Goal: Find specific page/section

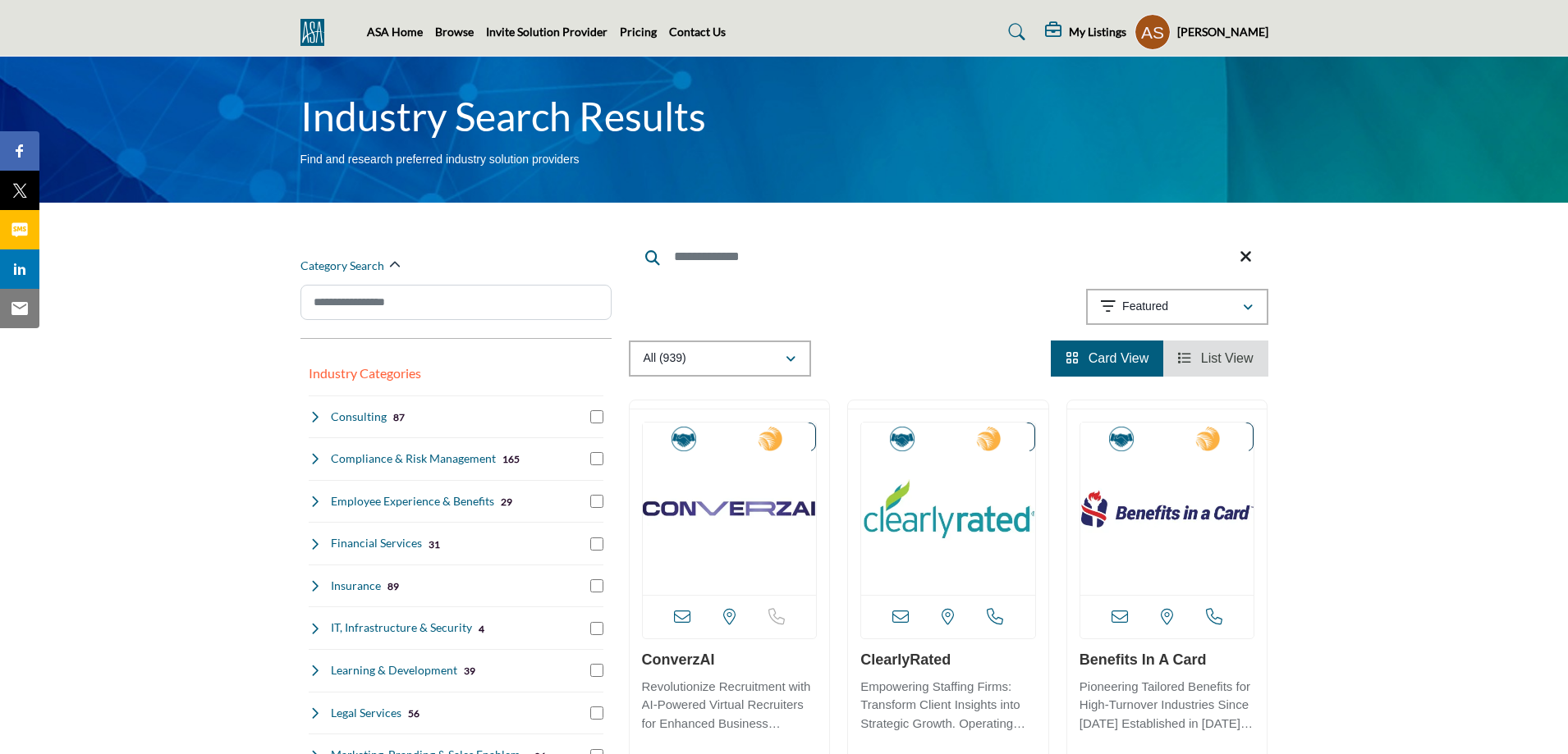
click at [1232, 355] on span "List View" at bounding box center [1227, 358] width 53 height 14
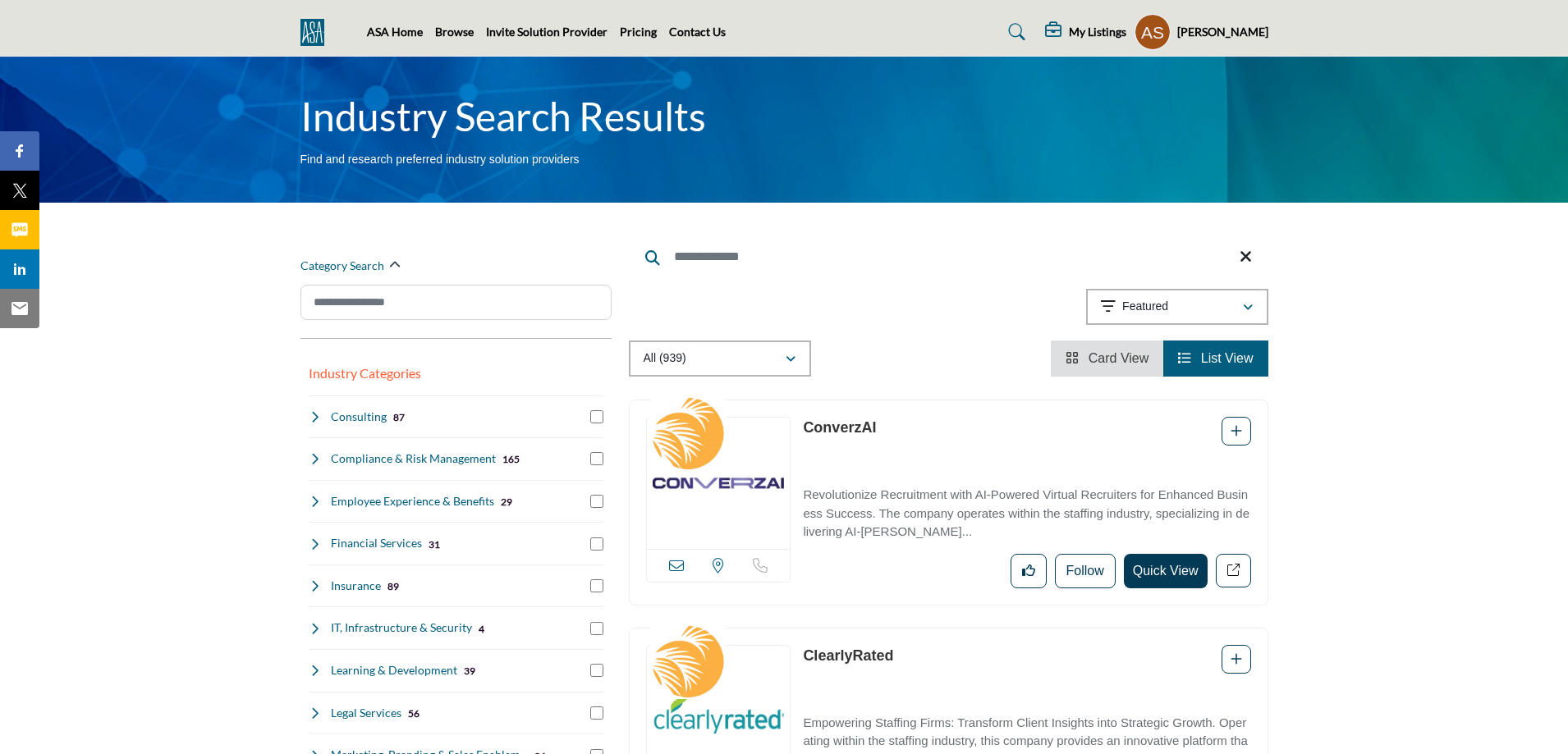
click at [1151, 44] on profile-featured-9d57d186-dcdc-4fd1-8698-ebbedcf867ac "Show hide supplier dropdown" at bounding box center [1153, 33] width 36 height 36
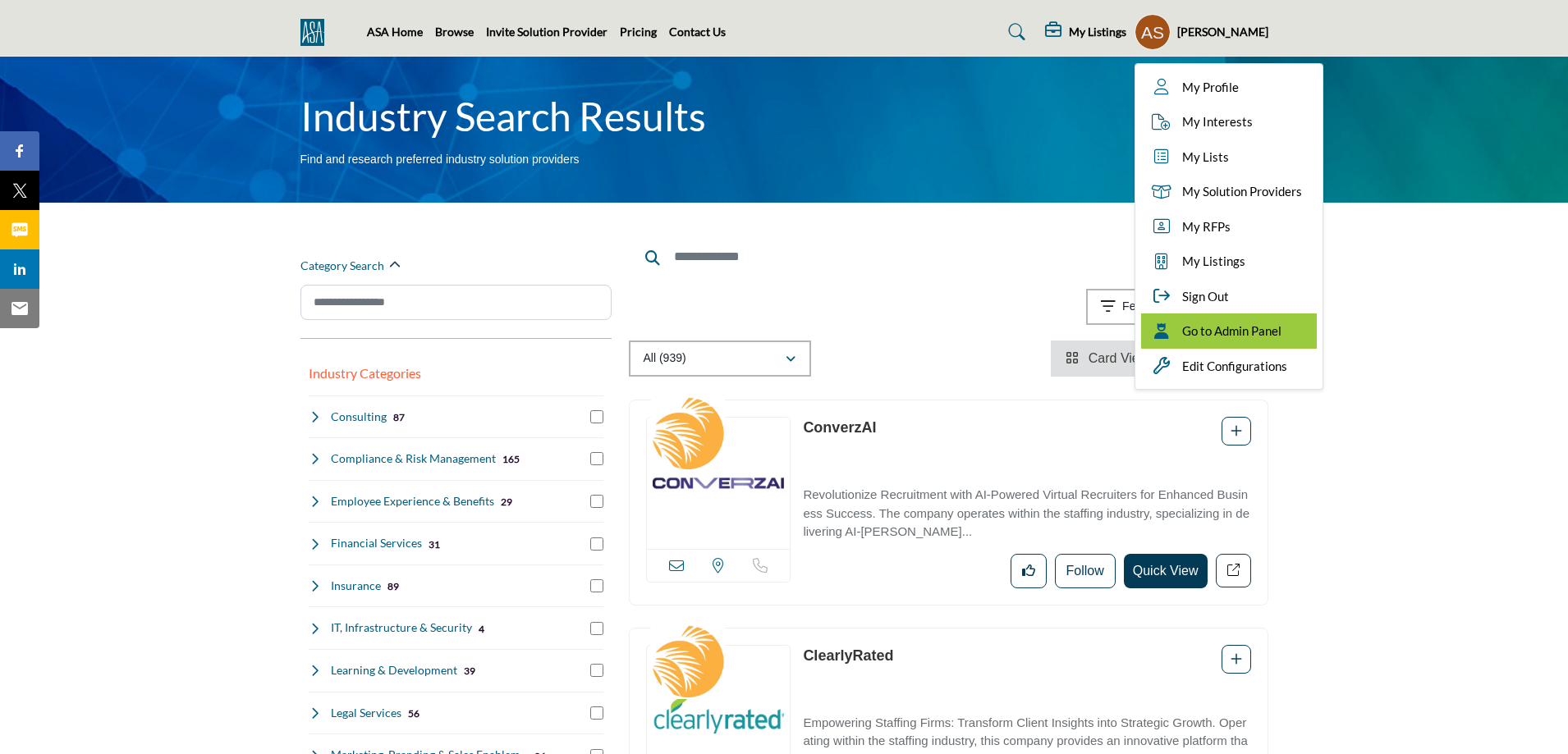
click at [1244, 340] on span "Go to Admin Panel" at bounding box center [1232, 331] width 100 height 19
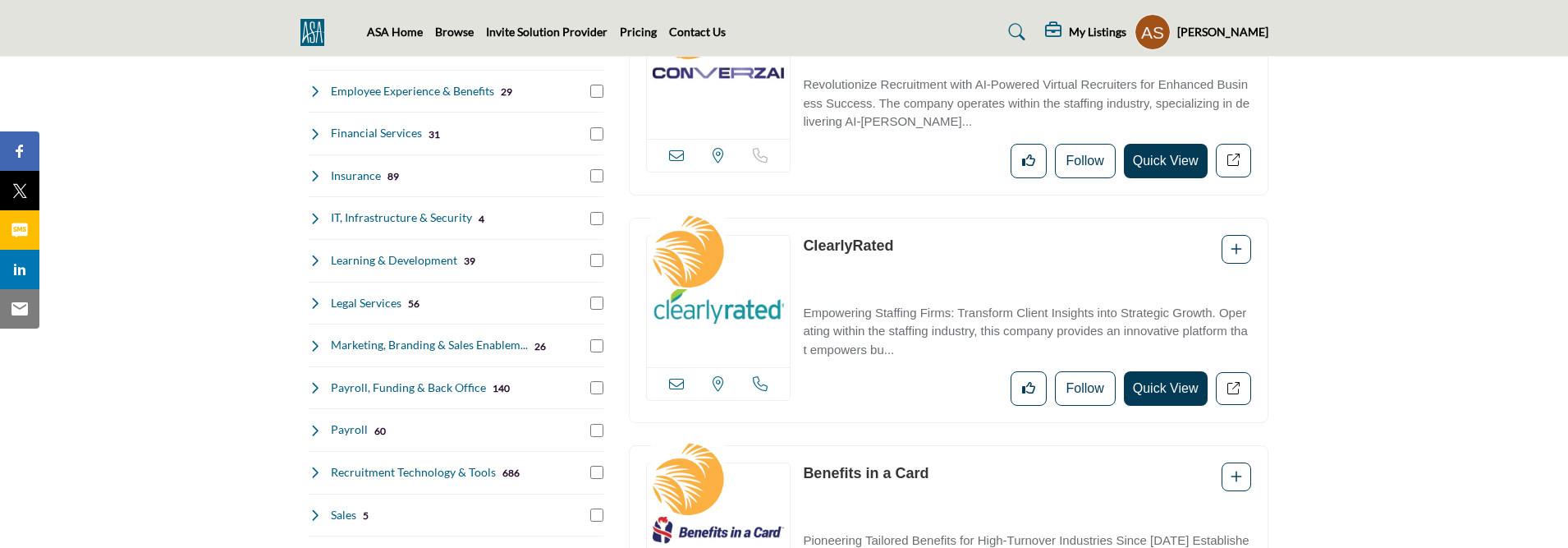
scroll to position [82, 0]
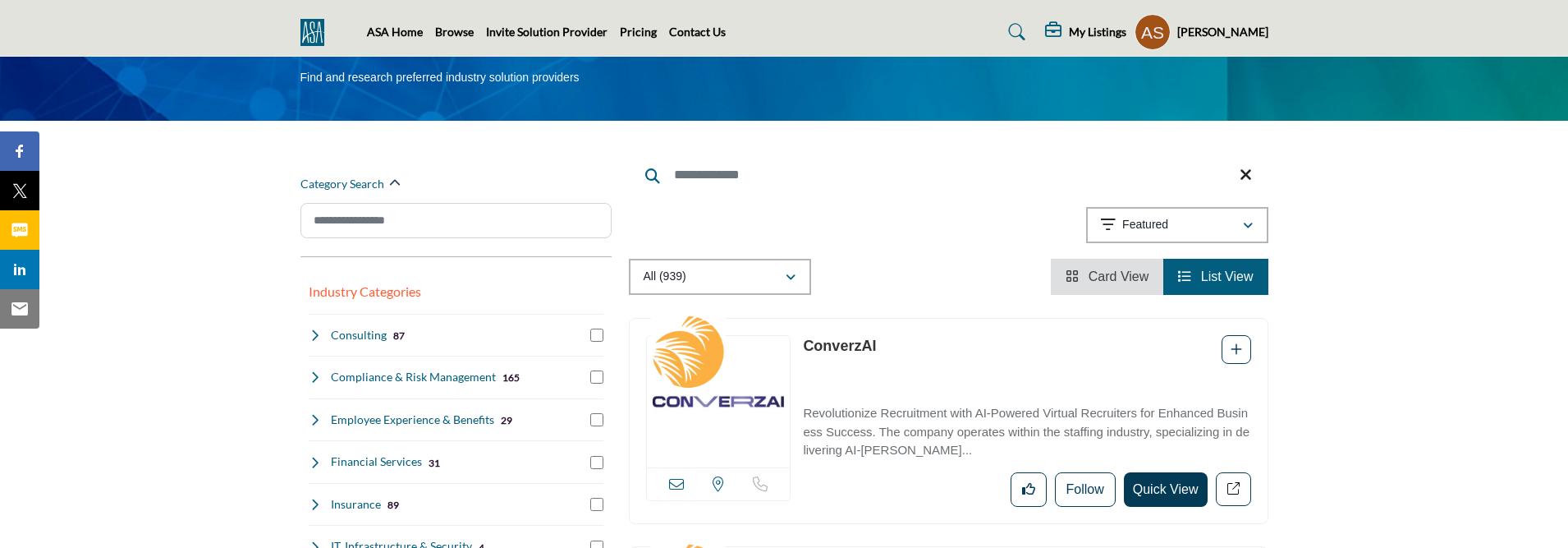
click at [1089, 281] on span "Card View" at bounding box center [1118, 276] width 60 height 14
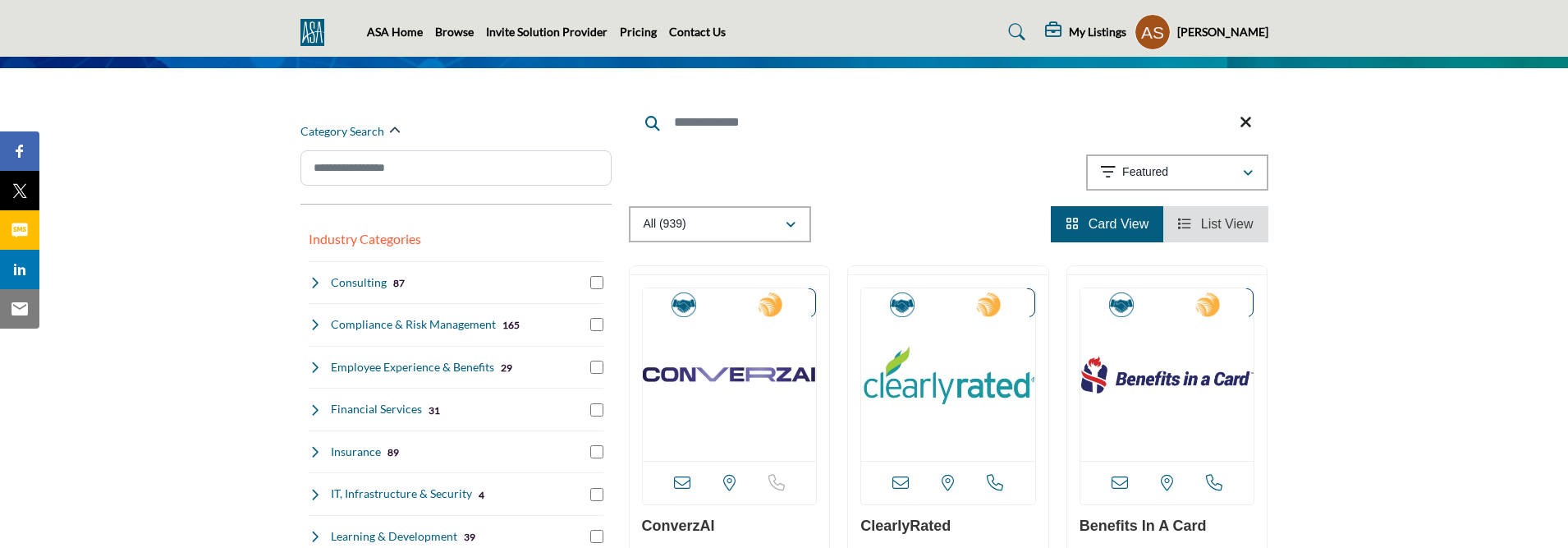
scroll to position [82, 0]
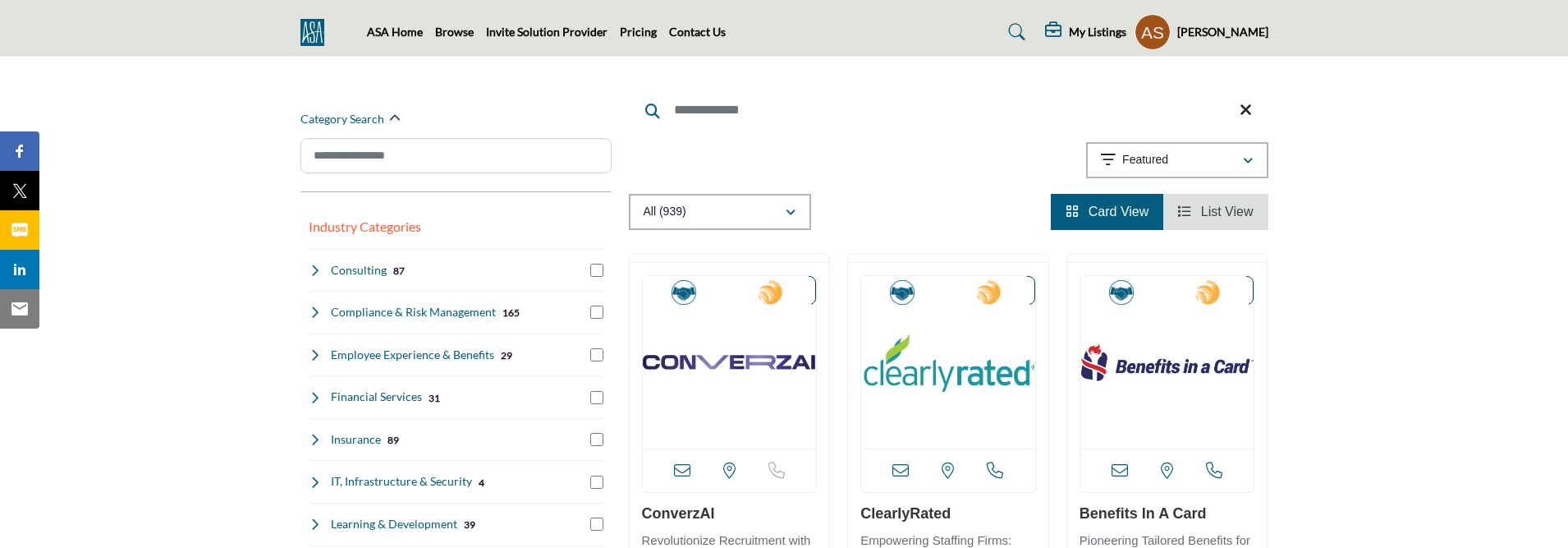
scroll to position [165, 0]
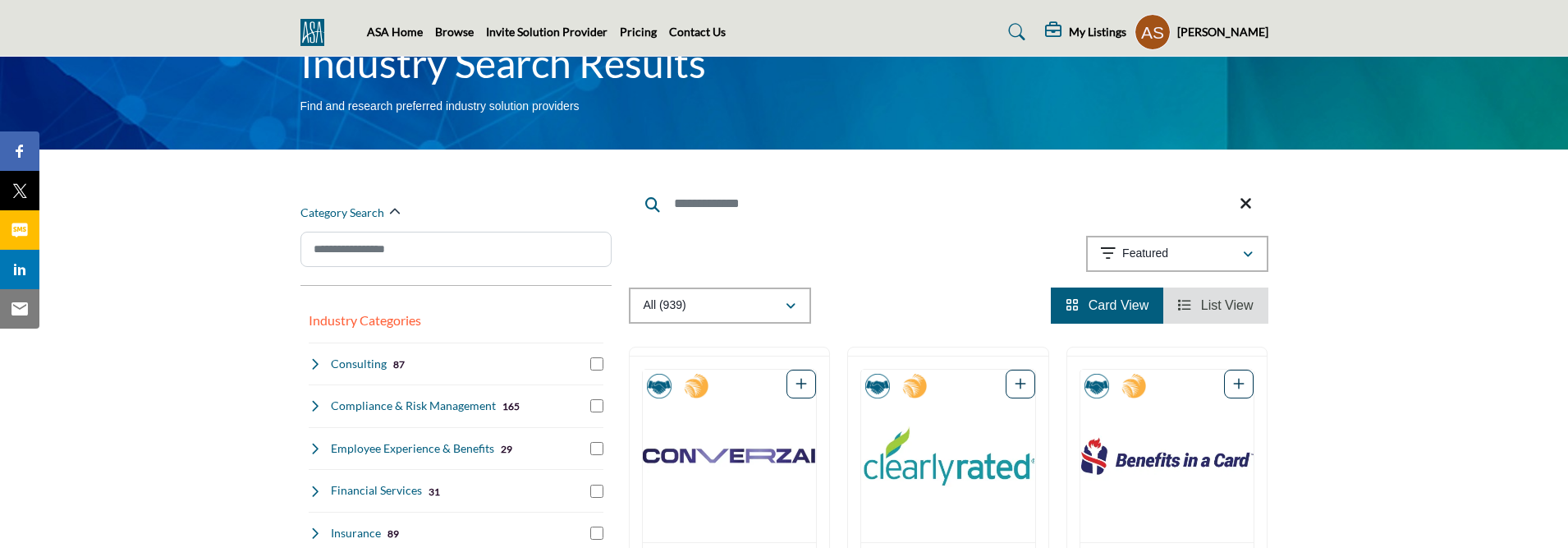
scroll to position [82, 0]
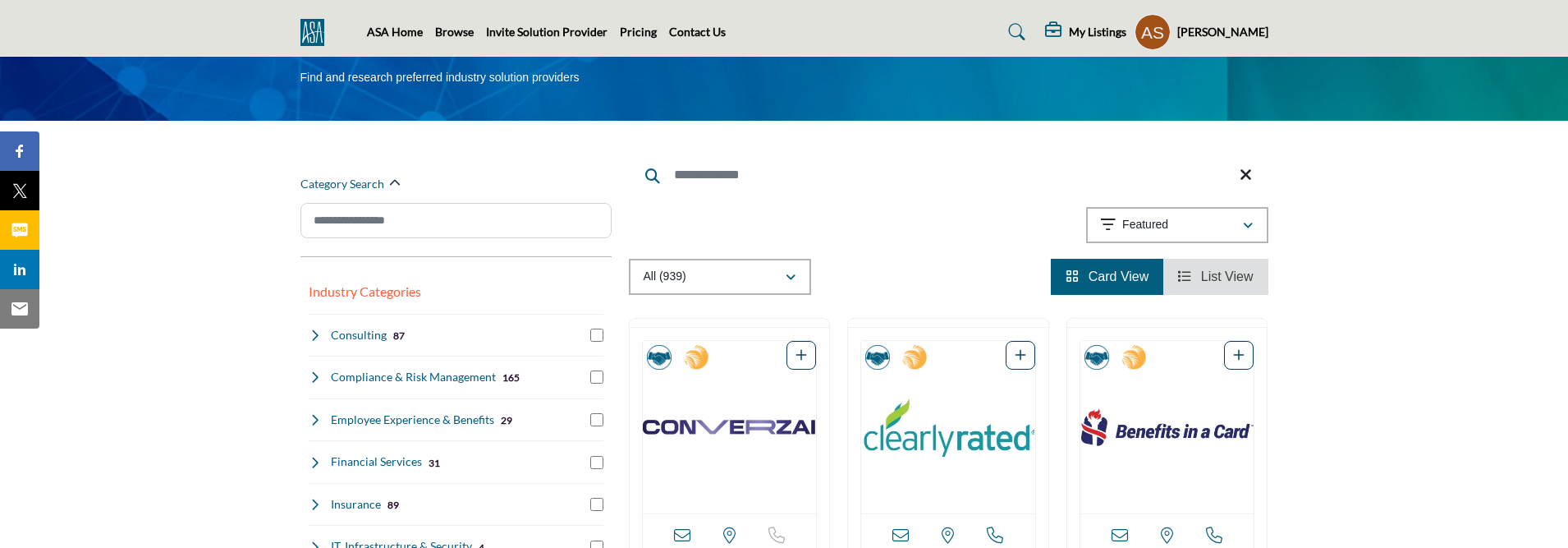
click at [1193, 283] on link "List View" at bounding box center [1216, 276] width 75 height 14
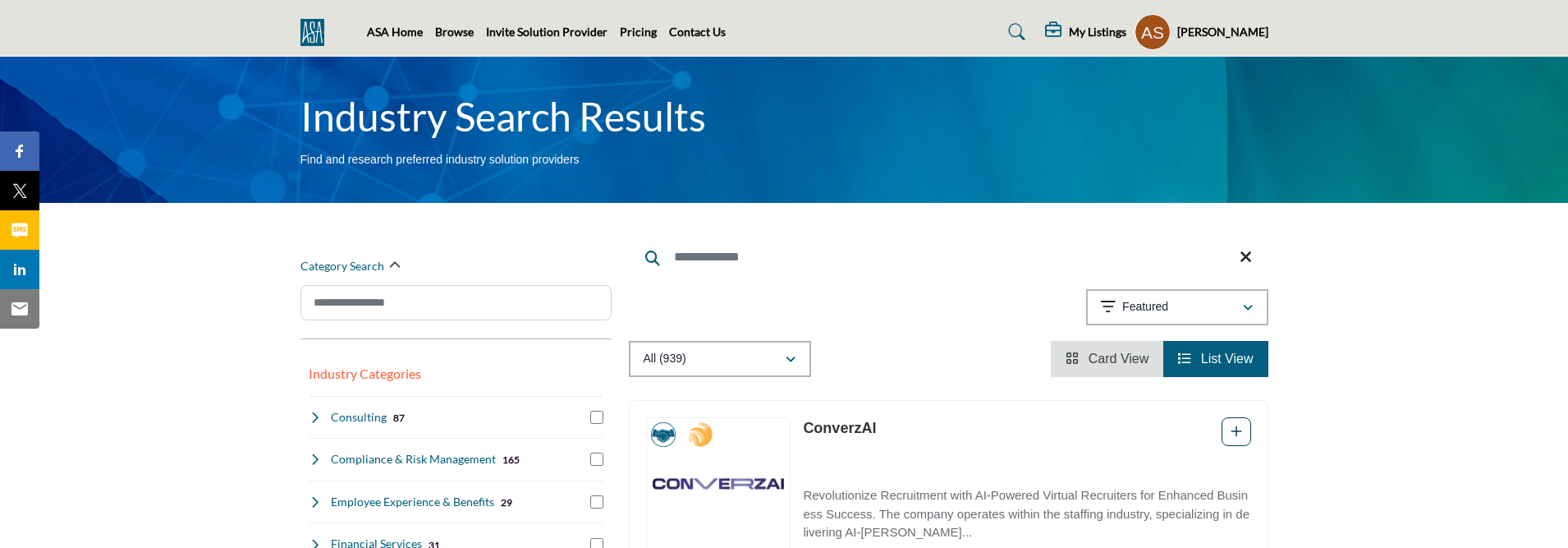
click at [1105, 358] on span "Card View" at bounding box center [1118, 358] width 60 height 14
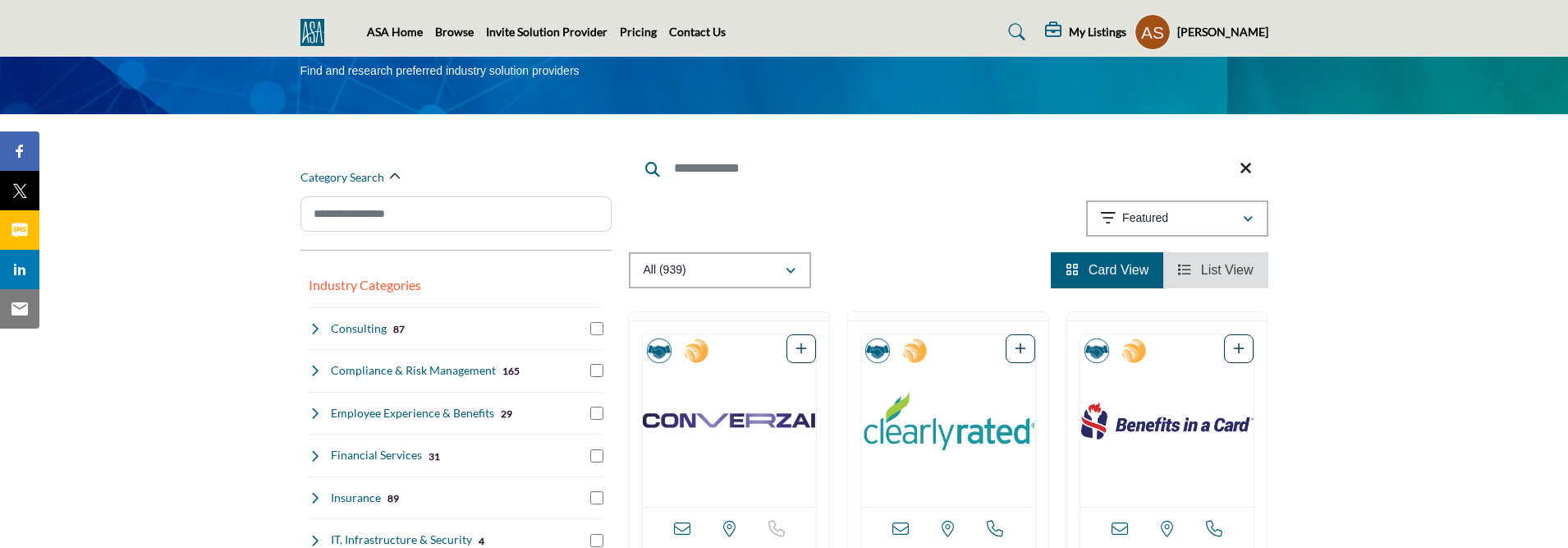
scroll to position [82, 0]
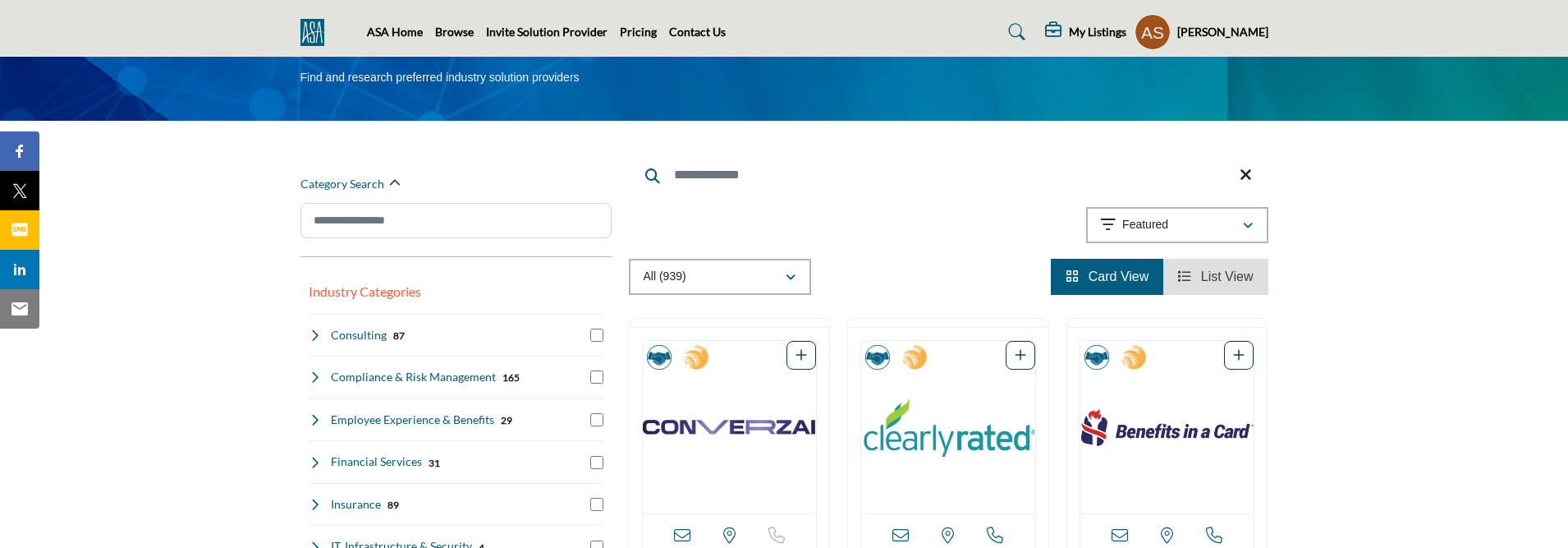
click at [1229, 270] on span "List View" at bounding box center [1227, 276] width 53 height 14
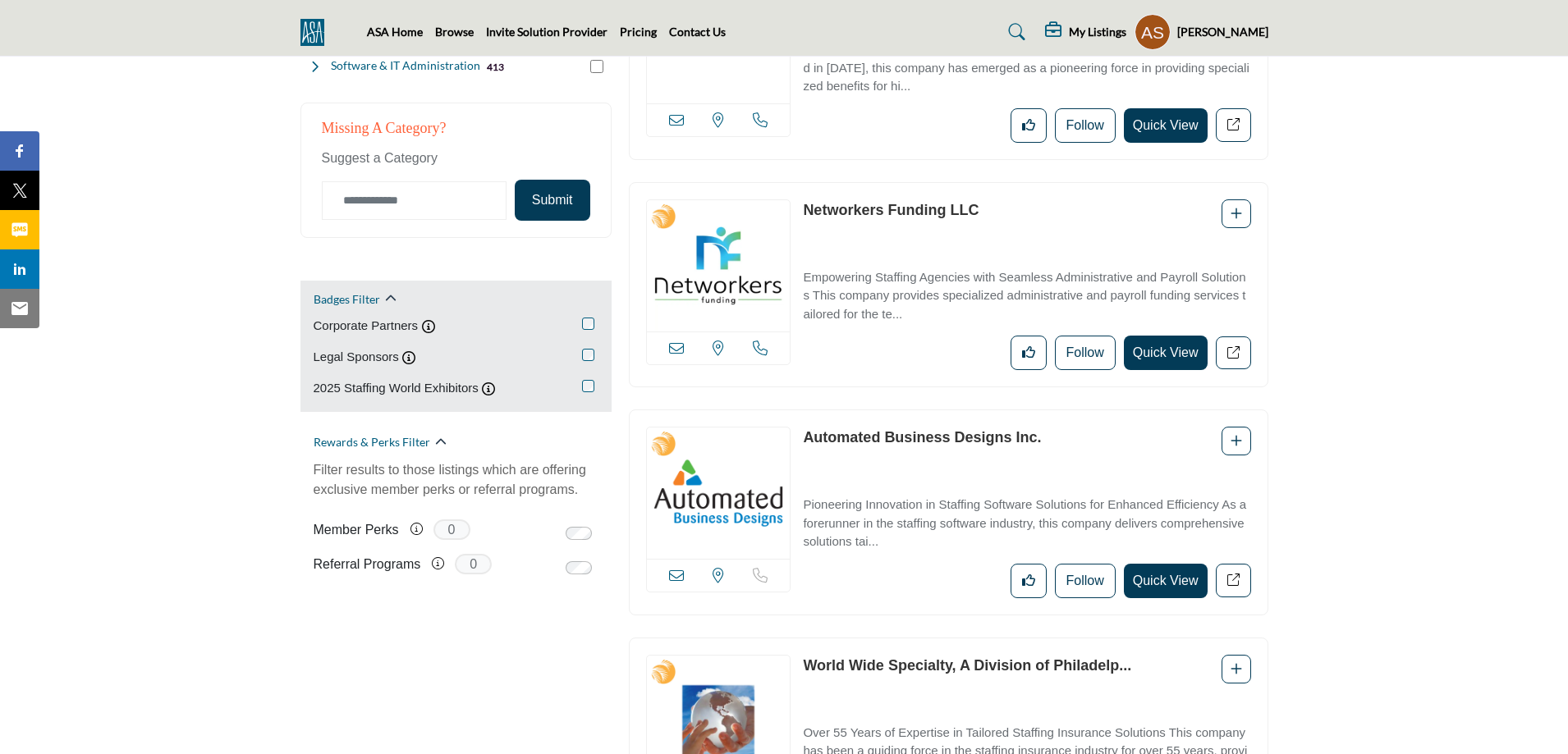
scroll to position [903, 0]
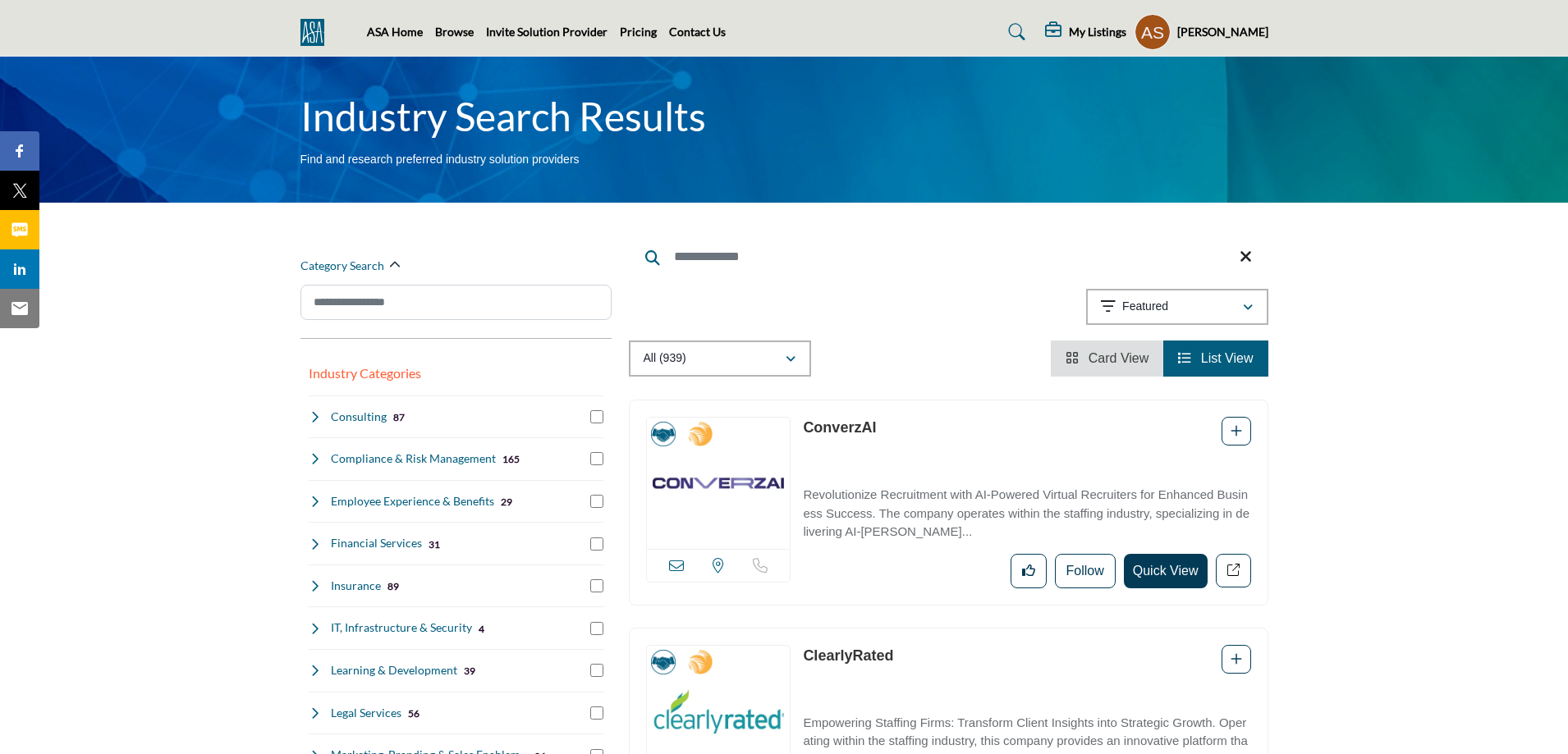
click at [1115, 358] on span "Card View" at bounding box center [1118, 358] width 60 height 14
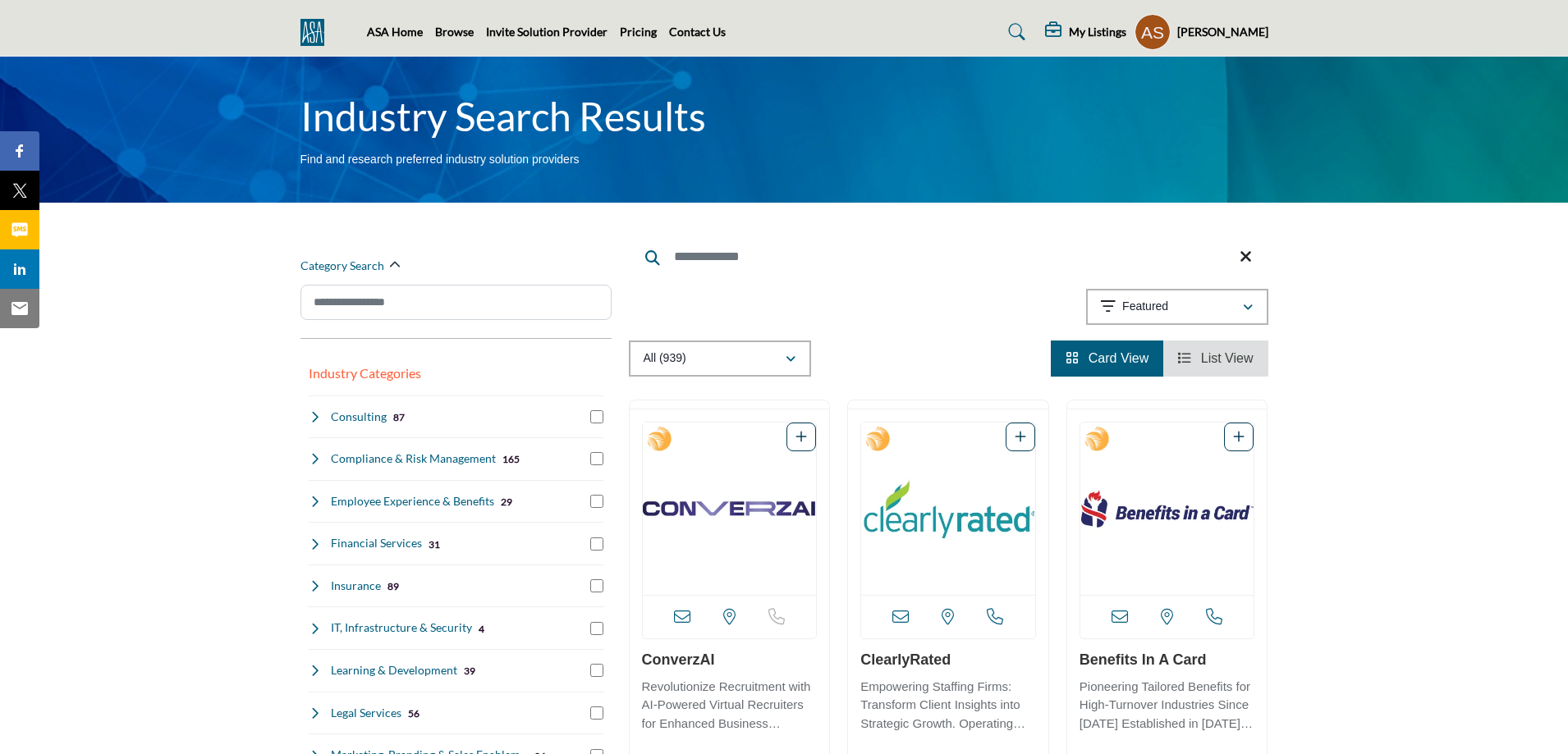
click at [1219, 356] on span "List View" at bounding box center [1227, 358] width 53 height 14
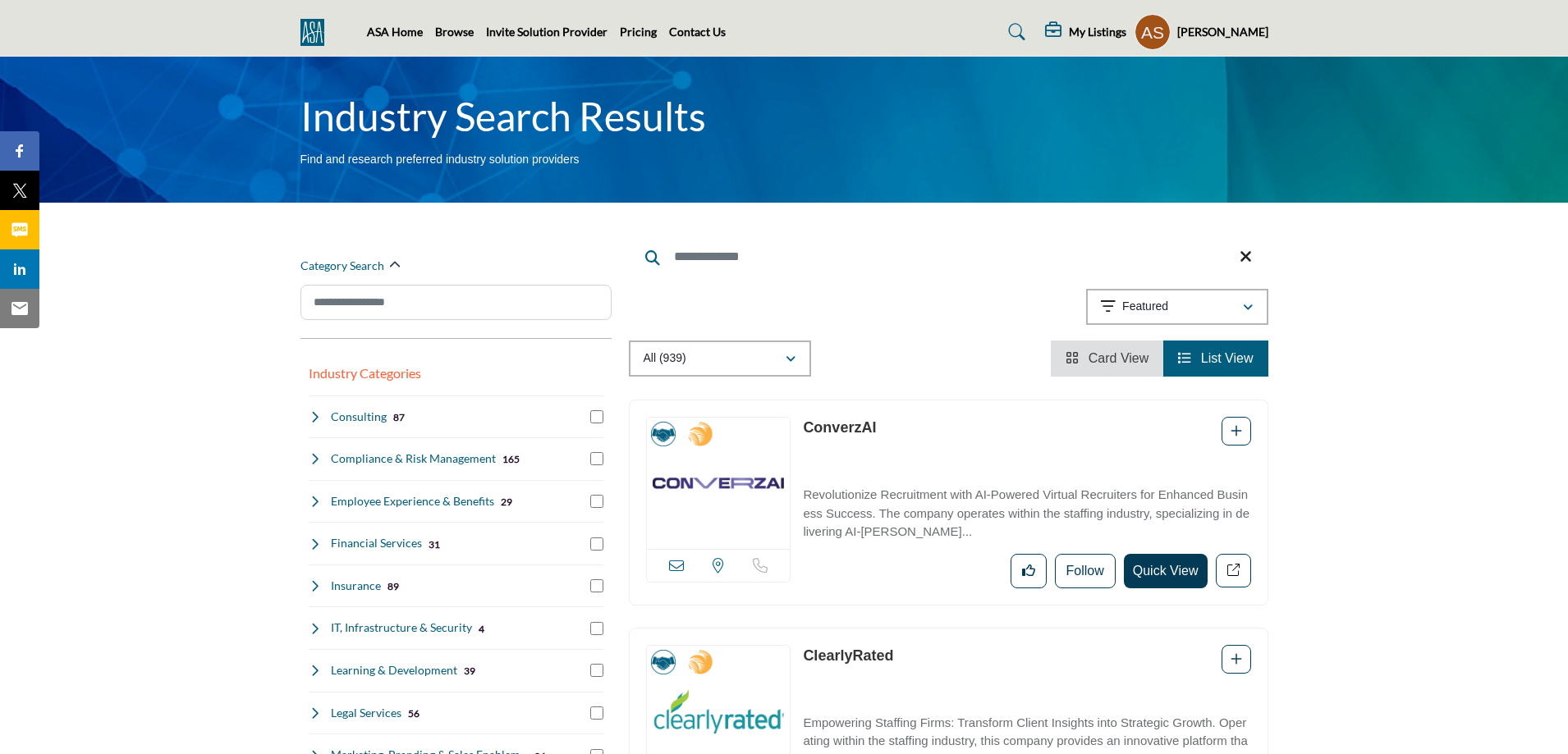
click at [1118, 369] on li "Card View" at bounding box center [1108, 359] width 113 height 36
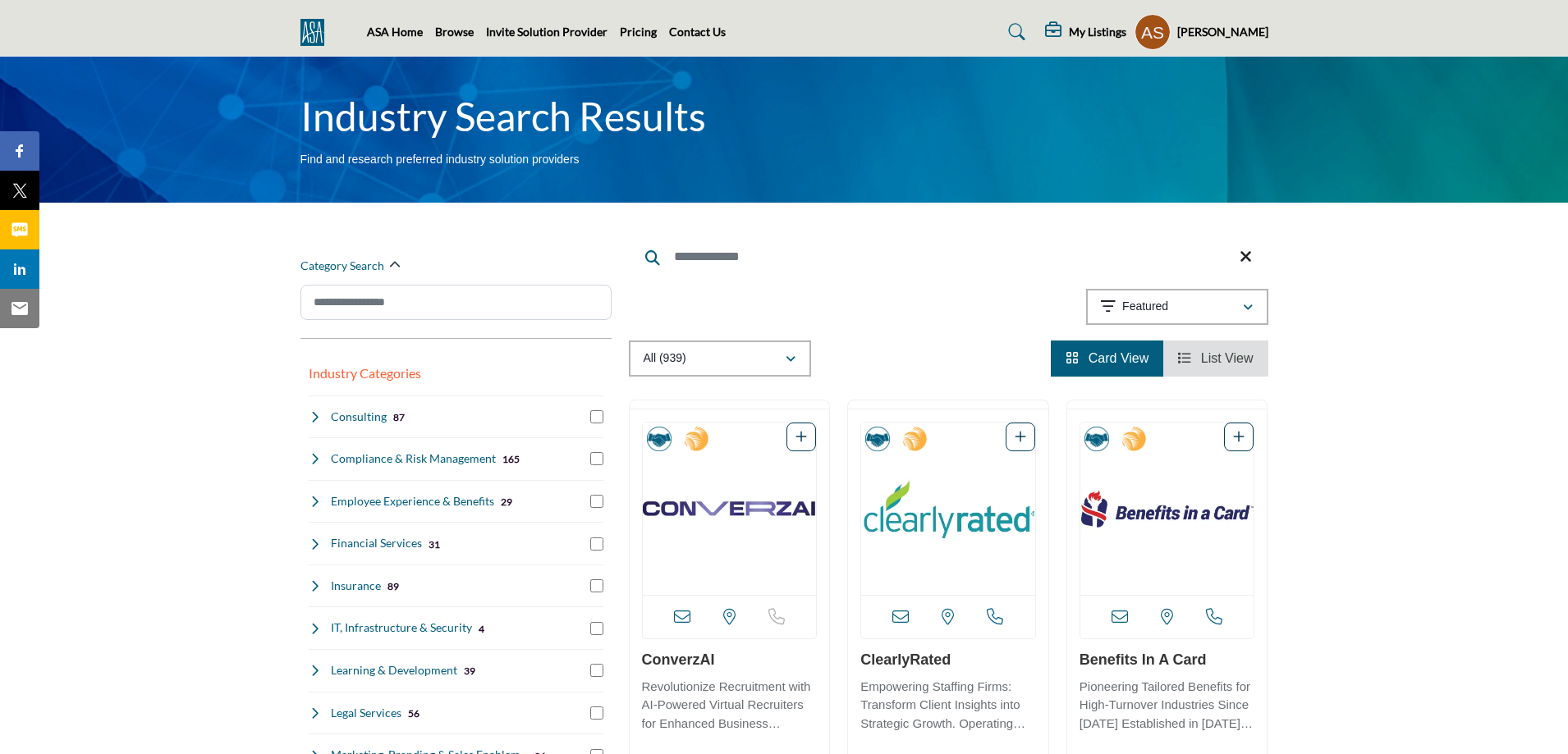
click at [1228, 371] on li "List View" at bounding box center [1216, 359] width 104 height 36
